Goal: Find specific page/section: Find specific page/section

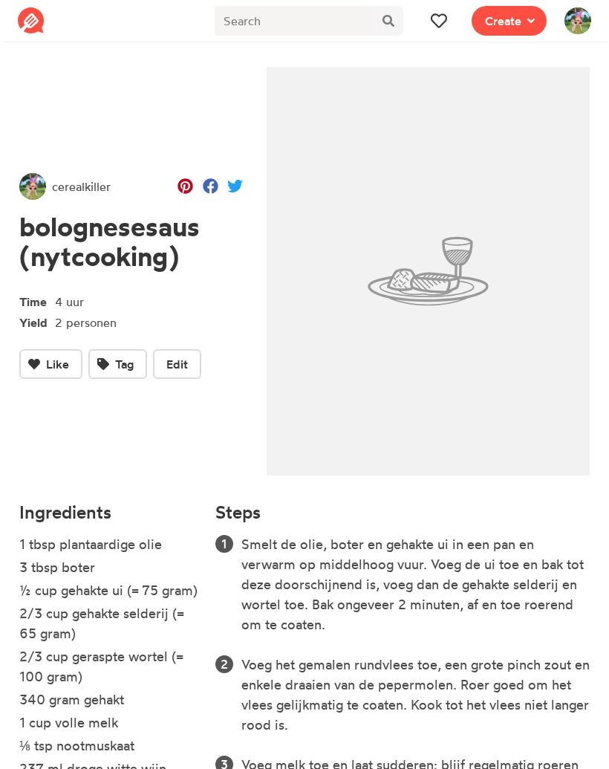
click at [441, 26] on icon at bounding box center [439, 21] width 16 height 14
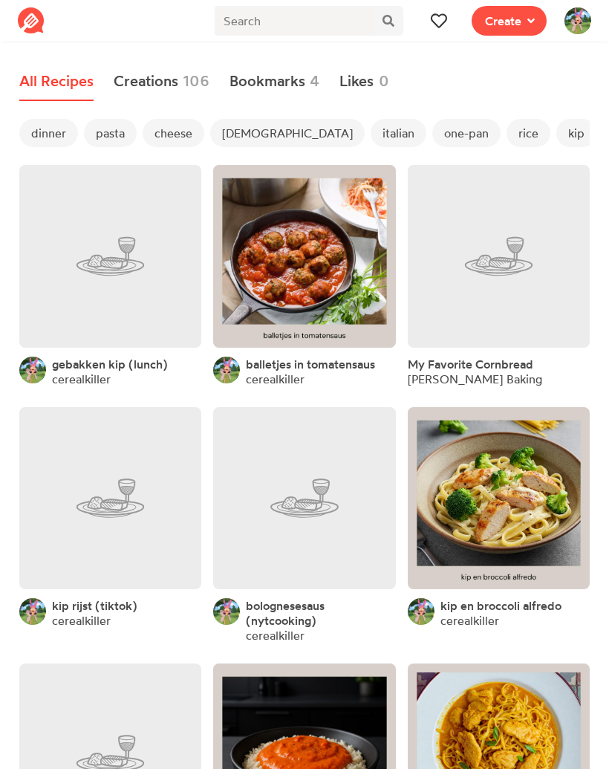
click at [59, 129] on span "dinner" at bounding box center [48, 133] width 59 height 28
click at [116, 134] on span "pasta" at bounding box center [110, 133] width 53 height 28
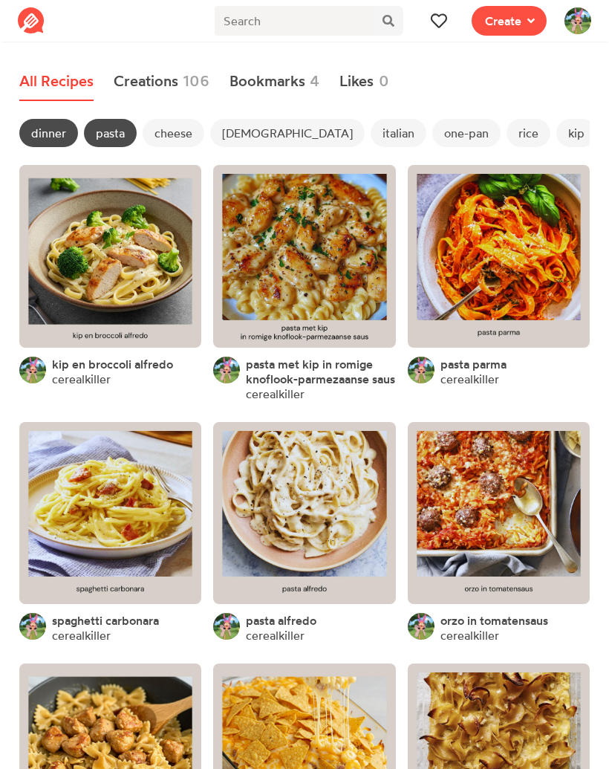
click at [132, 247] on link at bounding box center [110, 256] width 182 height 182
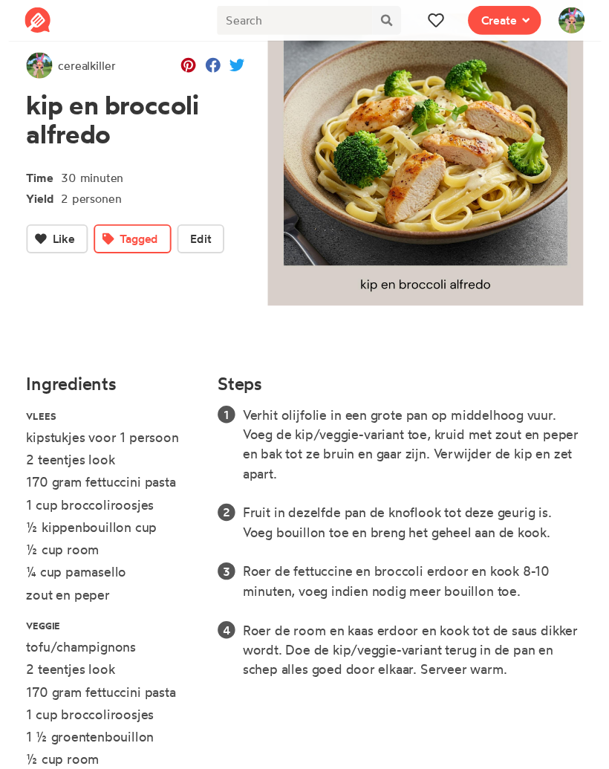
scroll to position [103, 0]
